Goal: Information Seeking & Learning: Check status

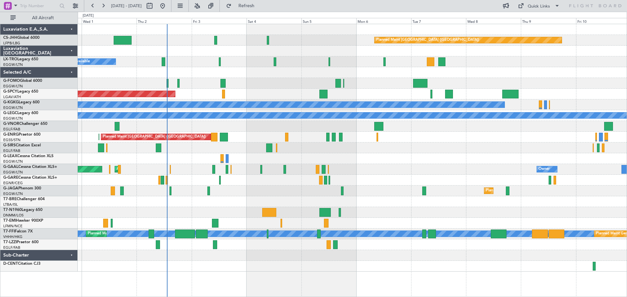
click at [220, 121] on div at bounding box center [352, 126] width 549 height 11
click at [274, 78] on div at bounding box center [352, 83] width 549 height 11
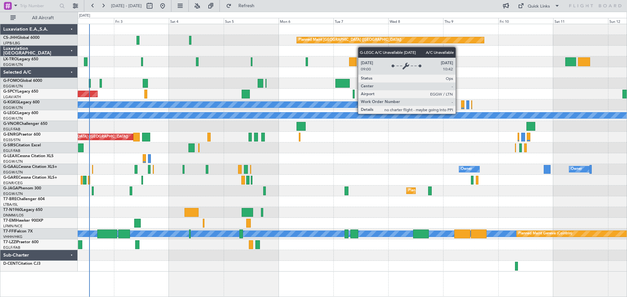
click at [381, 116] on div "A/C Unavailable [GEOGRAPHIC_DATA] ([GEOGRAPHIC_DATA])" at bounding box center [462, 116] width 1425 height 6
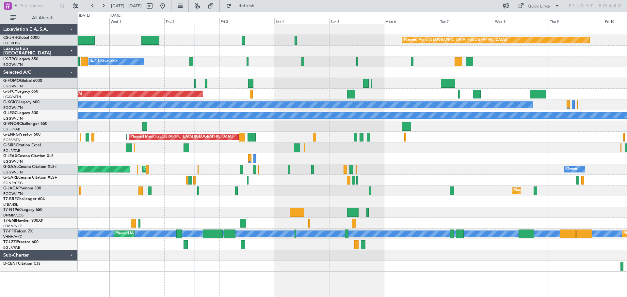
click at [280, 85] on div at bounding box center [352, 83] width 549 height 11
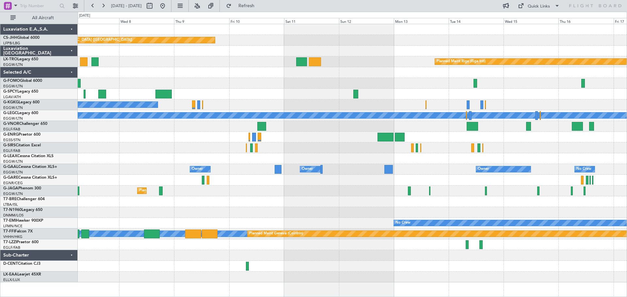
click at [105, 138] on div "Planned Maint [GEOGRAPHIC_DATA] ([GEOGRAPHIC_DATA]) Planned Maint [GEOGRAPHIC_D…" at bounding box center [352, 153] width 549 height 259
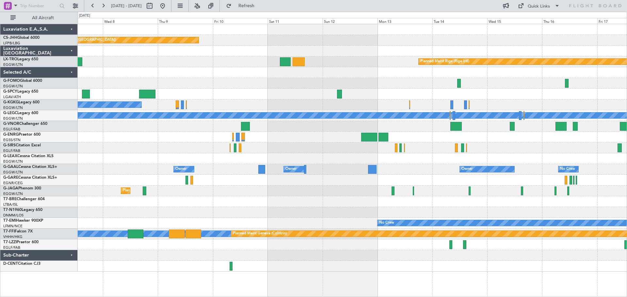
click at [351, 189] on div "Planned Maint [GEOGRAPHIC_DATA] ([GEOGRAPHIC_DATA])" at bounding box center [352, 191] width 549 height 11
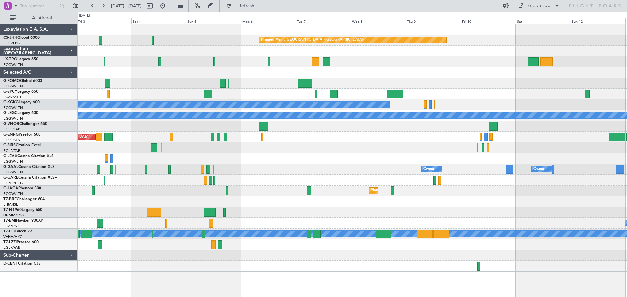
click at [384, 61] on div "A/C Unavailable Planned Maint [GEOGRAPHIC_DATA] (Riga Intl)" at bounding box center [352, 61] width 549 height 11
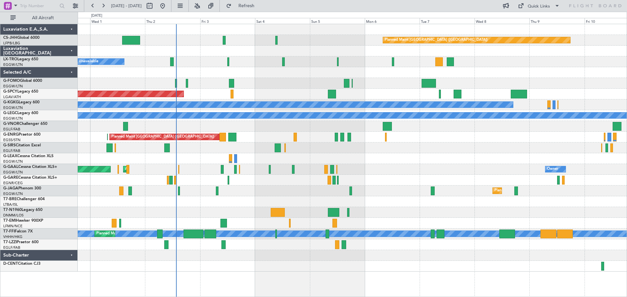
click at [310, 73] on div at bounding box center [352, 72] width 549 height 11
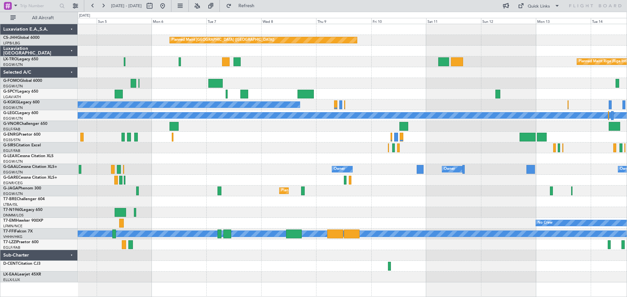
click at [273, 161] on div at bounding box center [352, 158] width 549 height 11
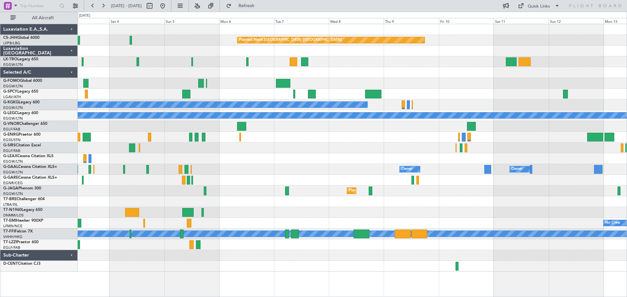
click at [360, 158] on div at bounding box center [352, 158] width 549 height 11
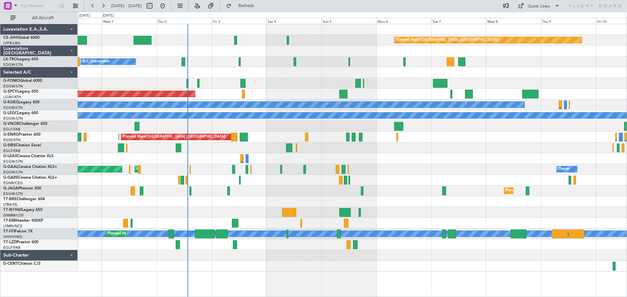
click at [279, 155] on div "A/C Unavailable" at bounding box center [352, 158] width 549 height 11
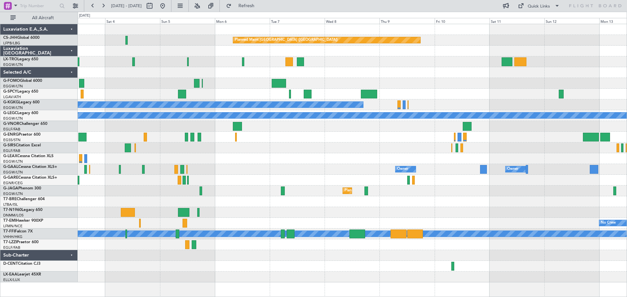
click at [249, 163] on div at bounding box center [352, 158] width 549 height 11
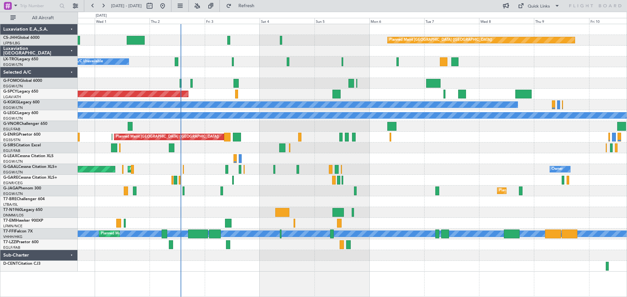
click at [437, 156] on div "Planned Maint [GEOGRAPHIC_DATA] ([GEOGRAPHIC_DATA]) A/C Unavailable Planned Mai…" at bounding box center [352, 148] width 549 height 248
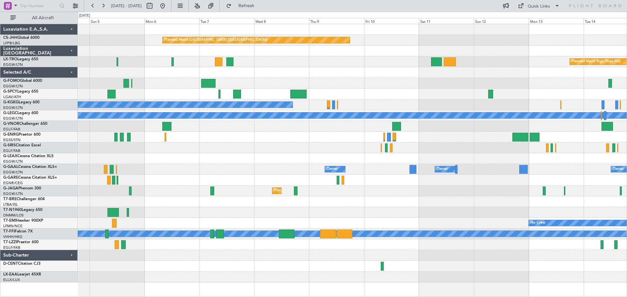
click at [236, 159] on div at bounding box center [352, 158] width 549 height 11
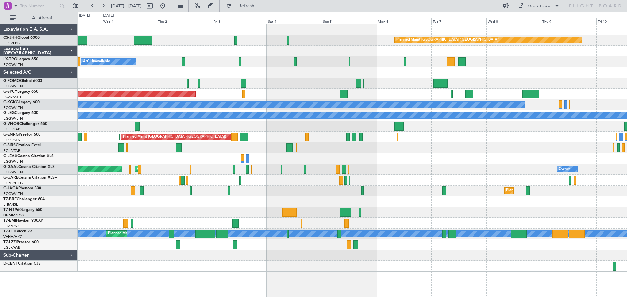
click at [492, 149] on div "Planned Maint [GEOGRAPHIC_DATA] ([GEOGRAPHIC_DATA])" at bounding box center [352, 148] width 549 height 11
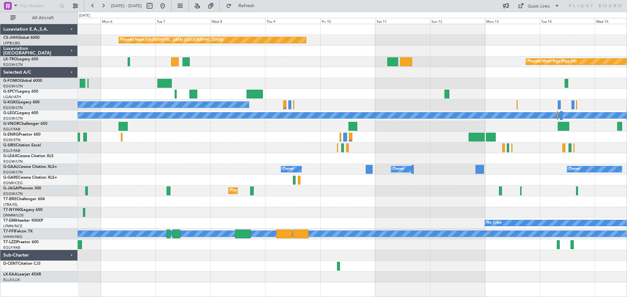
click at [178, 147] on div at bounding box center [352, 148] width 549 height 11
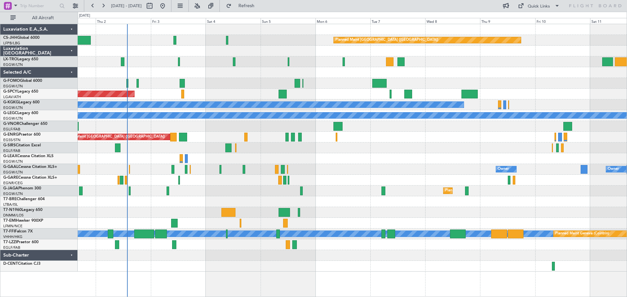
click at [418, 85] on div "Planned Maint [GEOGRAPHIC_DATA] ([GEOGRAPHIC_DATA]) A/C Unavailable Planned Mai…" at bounding box center [352, 148] width 549 height 248
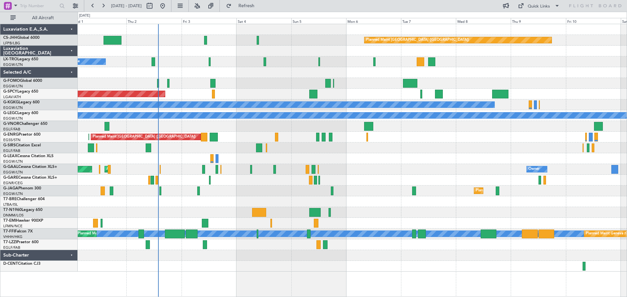
click at [545, 60] on div "A/C Unavailable" at bounding box center [352, 61] width 549 height 11
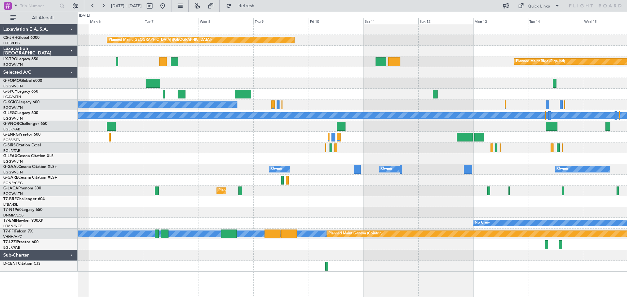
click at [255, 74] on div "Planned Maint [GEOGRAPHIC_DATA] ([GEOGRAPHIC_DATA]) Planned Maint [GEOGRAPHIC_D…" at bounding box center [352, 148] width 549 height 248
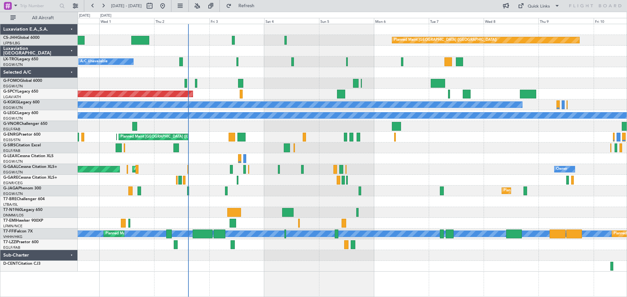
click at [495, 67] on div at bounding box center [352, 72] width 549 height 11
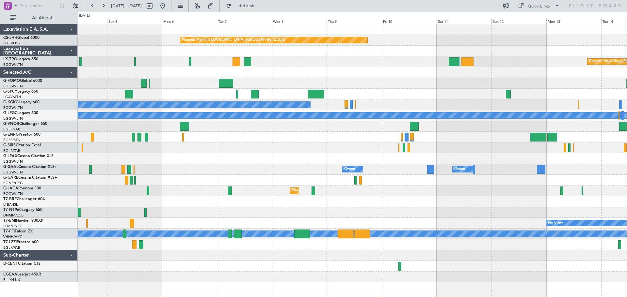
click at [331, 63] on div "Planned Maint Riga (Riga Intl)" at bounding box center [352, 61] width 549 height 11
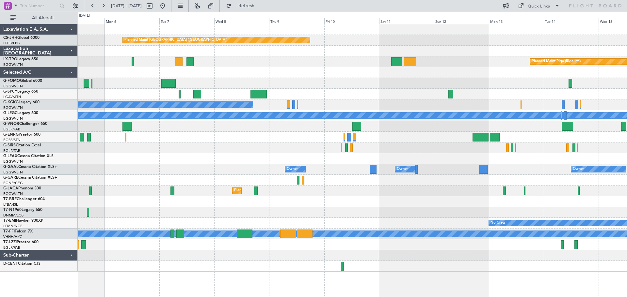
click at [415, 46] on div at bounding box center [352, 51] width 549 height 11
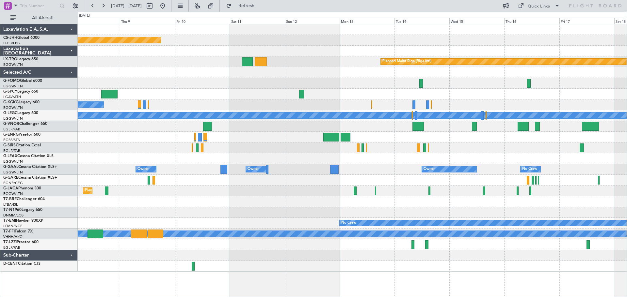
click at [198, 103] on div "Planned Maint [GEOGRAPHIC_DATA] ([GEOGRAPHIC_DATA]) Planned Maint [GEOGRAPHIC_D…" at bounding box center [352, 148] width 549 height 248
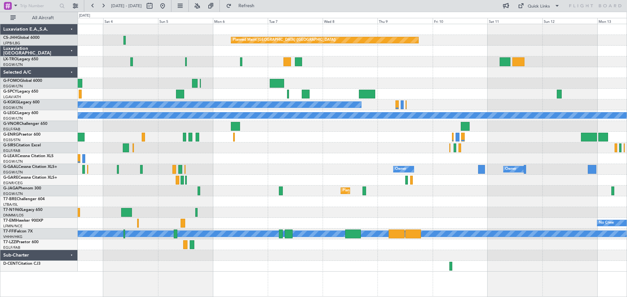
click at [536, 91] on div "Planned Maint [GEOGRAPHIC_DATA] ([GEOGRAPHIC_DATA]) Planned Maint [GEOGRAPHIC_D…" at bounding box center [352, 148] width 549 height 248
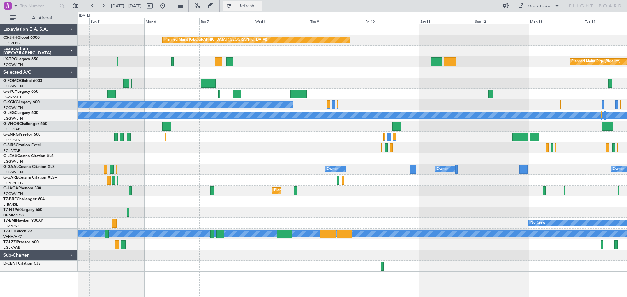
click at [259, 6] on span "Refresh" at bounding box center [246, 6] width 27 height 5
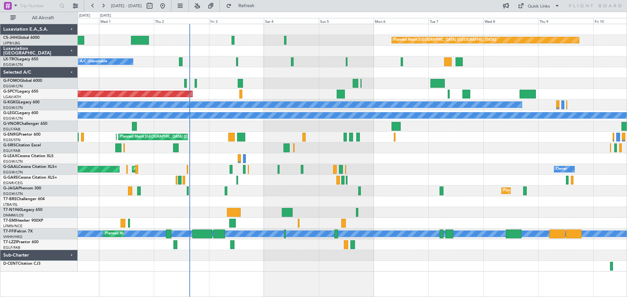
click at [502, 85] on div at bounding box center [352, 83] width 549 height 11
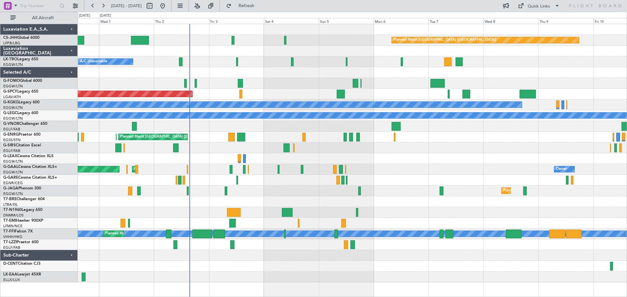
click at [27, 57] on div "LX-TRO Legacy 650" at bounding box center [40, 59] width 74 height 6
click at [293, 89] on div "Planned Maint [GEOGRAPHIC_DATA]" at bounding box center [352, 94] width 549 height 11
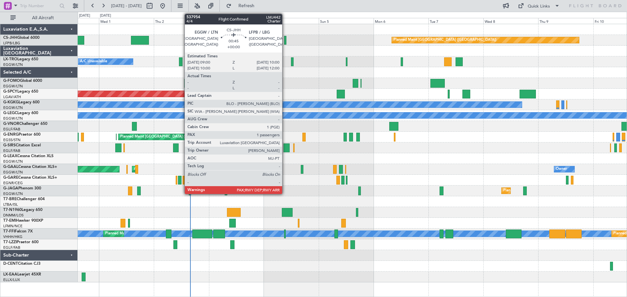
click at [285, 41] on div at bounding box center [285, 40] width 3 height 9
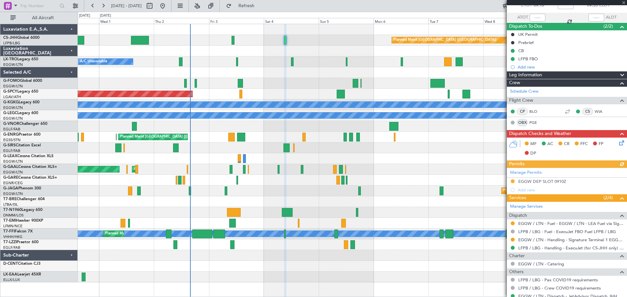
scroll to position [86, 0]
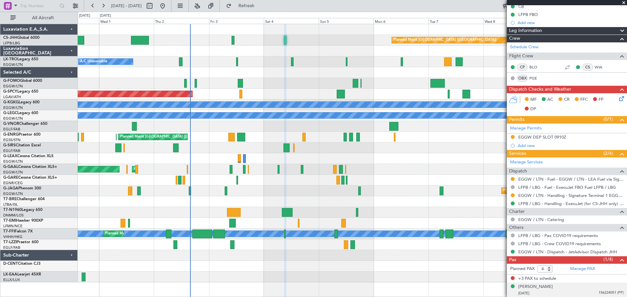
click at [605, 291] on span "156224051 (PP)" at bounding box center [610, 294] width 25 height 6
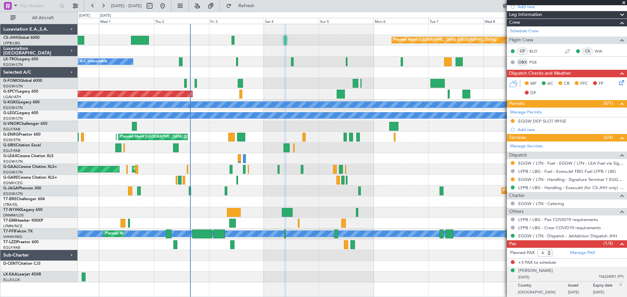
click at [622, 2] on span at bounding box center [623, 3] width 7 height 6
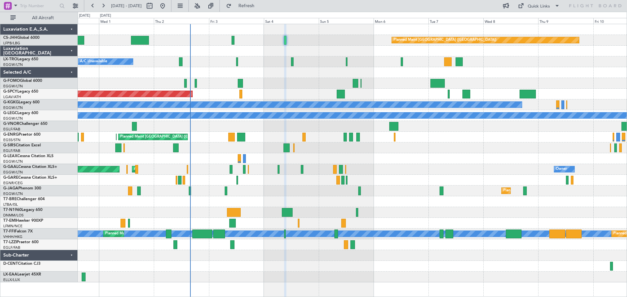
type input "0"
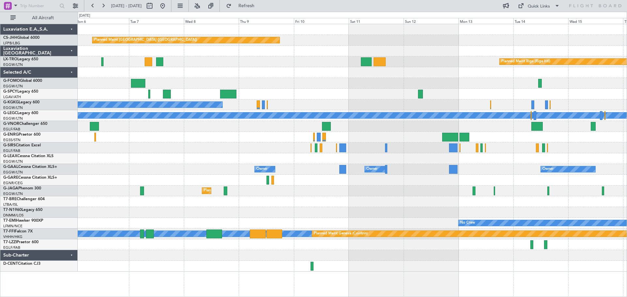
click at [272, 75] on div "Planned Maint [GEOGRAPHIC_DATA] ([GEOGRAPHIC_DATA]) Planned Maint [GEOGRAPHIC_D…" at bounding box center [352, 148] width 549 height 248
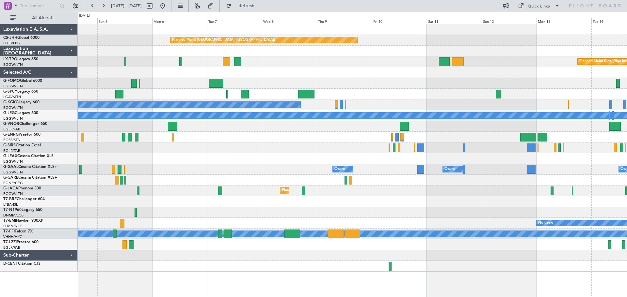
click at [333, 60] on div "Planned Maint [GEOGRAPHIC_DATA] ([GEOGRAPHIC_DATA]) Planned Maint [GEOGRAPHIC_D…" at bounding box center [352, 148] width 549 height 248
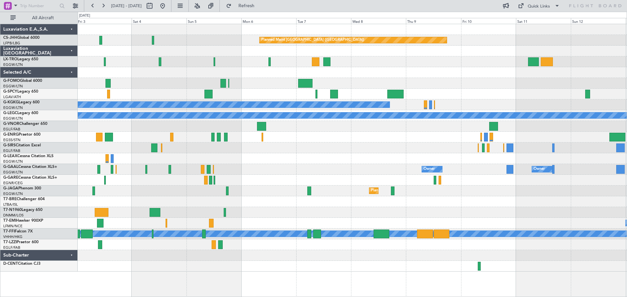
click at [415, 57] on div "A/C Unavailable Planned Maint [GEOGRAPHIC_DATA] (Riga Intl)" at bounding box center [352, 61] width 549 height 11
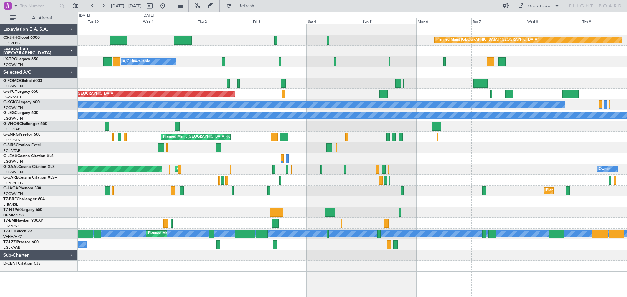
click at [352, 75] on div at bounding box center [352, 72] width 549 height 11
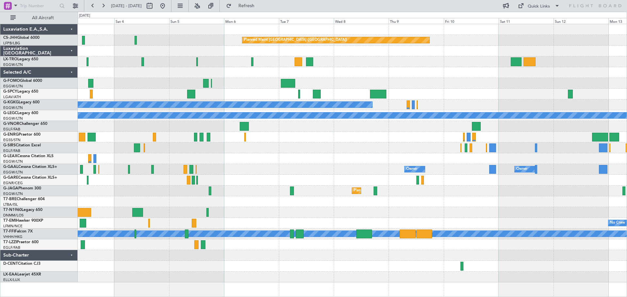
click at [317, 144] on div "Planned Maint [GEOGRAPHIC_DATA] ([GEOGRAPHIC_DATA]) Planned Maint [GEOGRAPHIC_D…" at bounding box center [352, 153] width 549 height 259
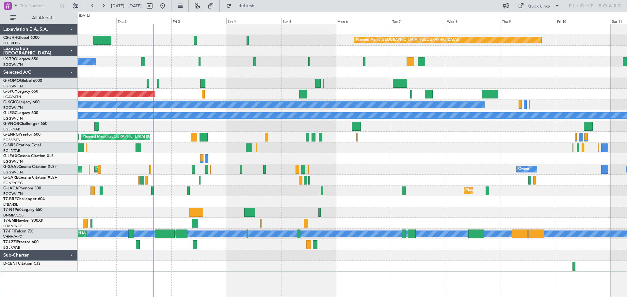
click at [532, 72] on div at bounding box center [352, 72] width 549 height 11
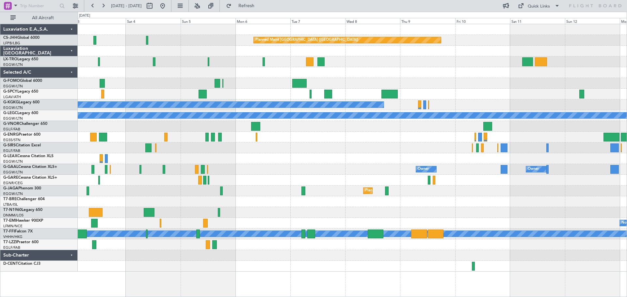
click at [425, 63] on div "Planned Maint Riga (Riga Intl) A/C Unavailable" at bounding box center [352, 61] width 549 height 11
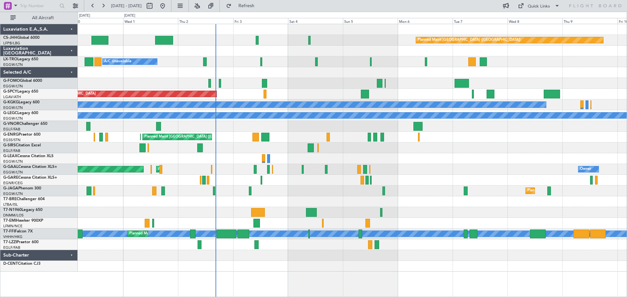
click at [541, 73] on div "Planned Maint [GEOGRAPHIC_DATA] ([GEOGRAPHIC_DATA]) A/C Unavailable Planned Mai…" at bounding box center [352, 148] width 549 height 248
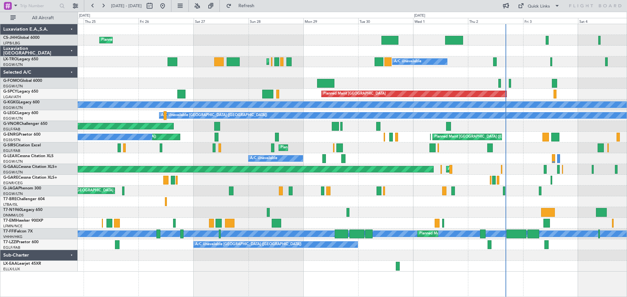
click at [535, 135] on div "Planned Maint [GEOGRAPHIC_DATA] ([GEOGRAPHIC_DATA]) Planned Maint [GEOGRAPHIC_D…" at bounding box center [352, 148] width 549 height 248
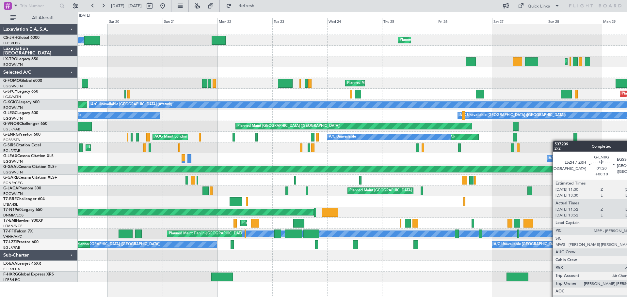
click at [565, 142] on div "Unplanned Maint [GEOGRAPHIC_DATA] ([GEOGRAPHIC_DATA]) A/C Unavailable AOG Maint…" at bounding box center [352, 137] width 549 height 11
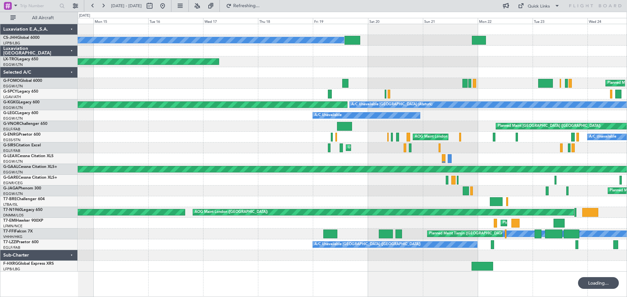
click at [445, 128] on div "Owner Planned Maint [GEOGRAPHIC_DATA] ([GEOGRAPHIC_DATA]) Unplanned Maint [GEOG…" at bounding box center [352, 148] width 549 height 248
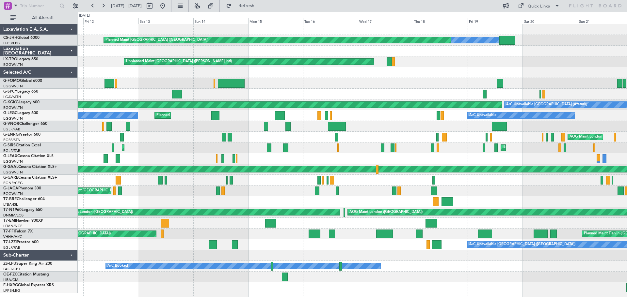
click at [385, 122] on div "Owner Planned Maint [GEOGRAPHIC_DATA] ([GEOGRAPHIC_DATA]) Unplanned Maint [GEOG…" at bounding box center [352, 158] width 549 height 269
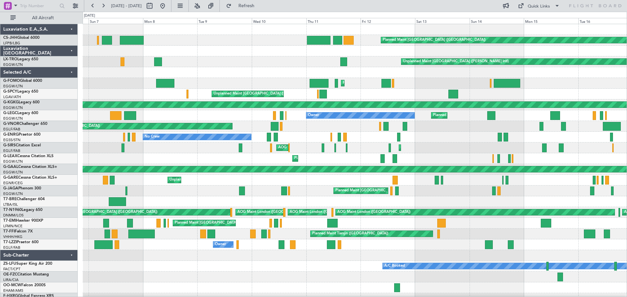
click at [450, 132] on div "Owner Planned Maint [GEOGRAPHIC_DATA] ([GEOGRAPHIC_DATA]) Planned Maint [GEOGRA…" at bounding box center [355, 164] width 544 height 280
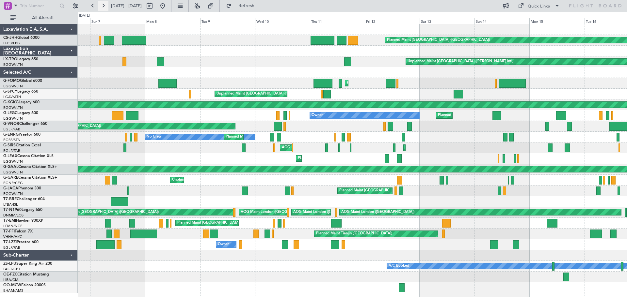
click at [106, 4] on button at bounding box center [103, 6] width 10 height 10
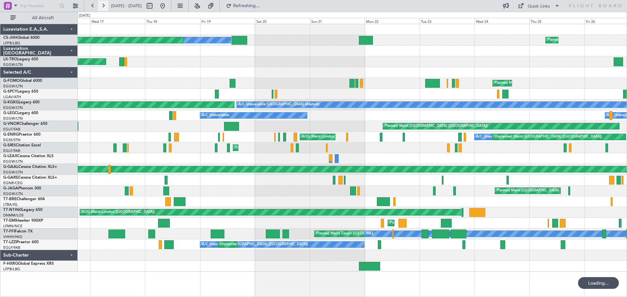
click at [105, 5] on button at bounding box center [103, 6] width 10 height 10
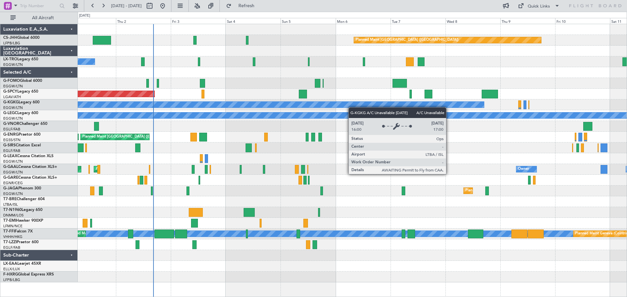
click at [335, 106] on div "Planned Maint [GEOGRAPHIC_DATA] ([GEOGRAPHIC_DATA]) A/C Unavailable Planned Mai…" at bounding box center [352, 153] width 549 height 259
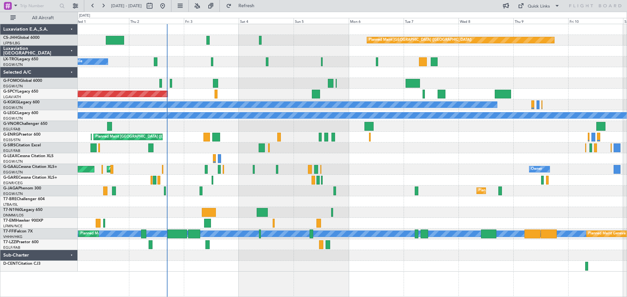
click at [290, 40] on div "Planned Maint [GEOGRAPHIC_DATA] ([GEOGRAPHIC_DATA])" at bounding box center [352, 40] width 549 height 11
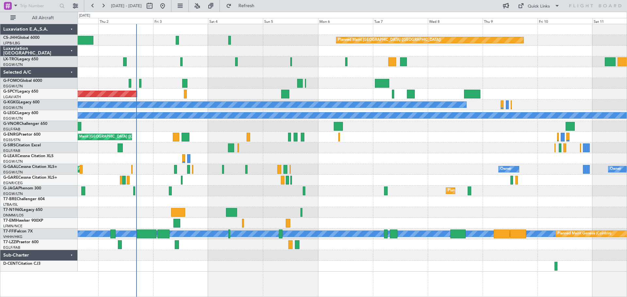
click at [297, 48] on div "Planned Maint [GEOGRAPHIC_DATA] ([GEOGRAPHIC_DATA]) A/C Unavailable Planned Mai…" at bounding box center [352, 148] width 549 height 248
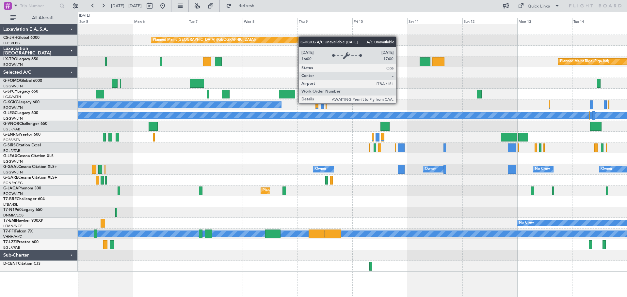
click at [415, 203] on div "Planned Maint [GEOGRAPHIC_DATA] ([GEOGRAPHIC_DATA]) Planned Maint [GEOGRAPHIC_D…" at bounding box center [352, 148] width 549 height 248
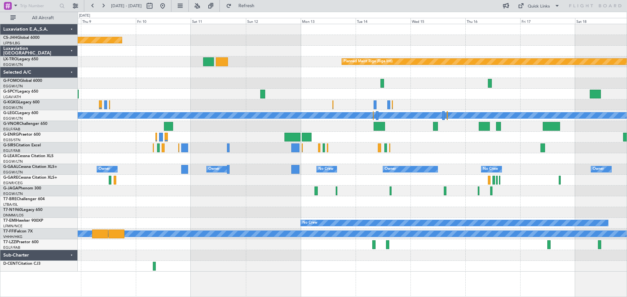
click at [422, 149] on div "Planned Maint Oxford ([GEOGRAPHIC_DATA])" at bounding box center [352, 148] width 549 height 11
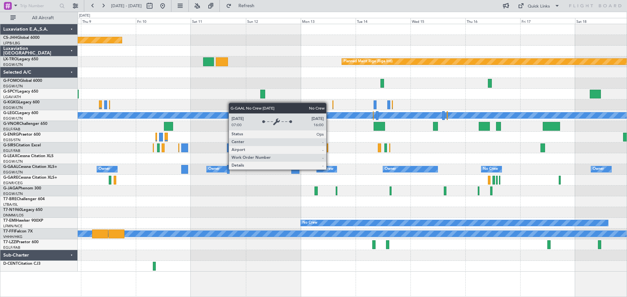
click at [329, 169] on div "No Crew" at bounding box center [325, 170] width 15 height 10
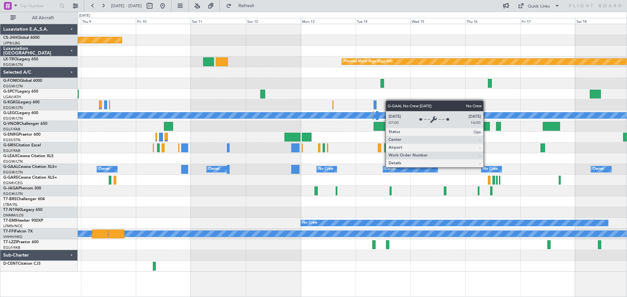
click at [487, 167] on div "No Crew" at bounding box center [490, 170] width 15 height 10
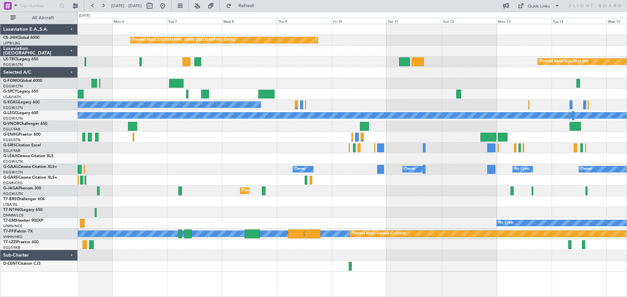
click at [445, 70] on div at bounding box center [352, 72] width 549 height 11
